Goal: Task Accomplishment & Management: Manage account settings

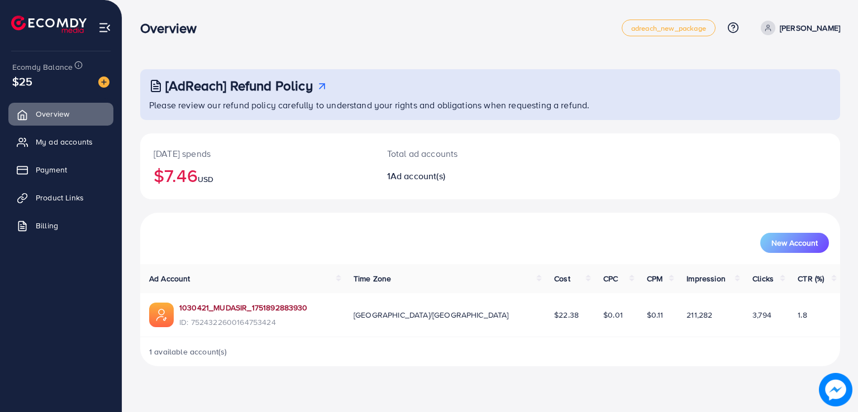
click at [212, 313] on link "1030421_MUDASIR_1751892883930" at bounding box center [243, 307] width 128 height 11
click at [75, 135] on link "My ad accounts" at bounding box center [60, 142] width 105 height 22
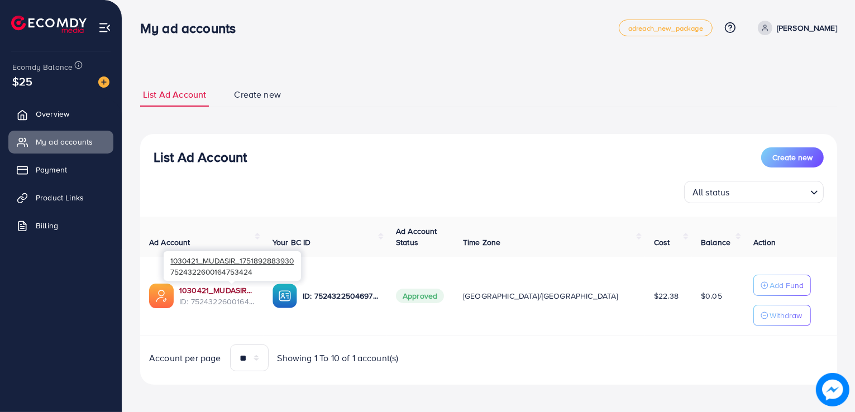
click at [221, 290] on link "1030421_MUDASIR_1751892883930" at bounding box center [216, 290] width 75 height 11
click at [36, 112] on link "Overview" at bounding box center [60, 114] width 105 height 22
